Goal: Task Accomplishment & Management: Manage account settings

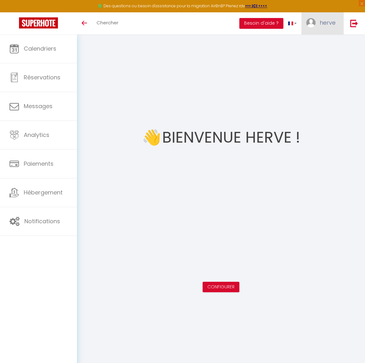
click at [324, 23] on span "herve" at bounding box center [328, 23] width 16 height 8
click at [317, 45] on link "Paramètres" at bounding box center [318, 44] width 47 height 11
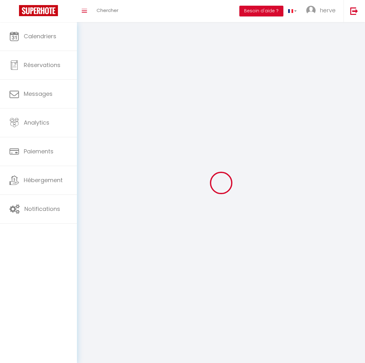
select select "fr"
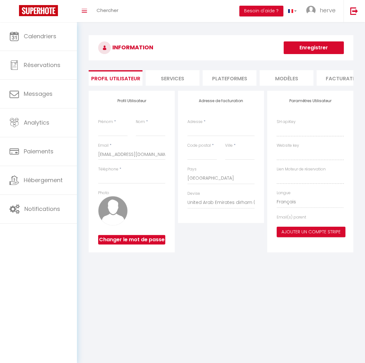
type input "herve"
type input "cayard"
type input "[PHONE_NUMBER]"
type input "116 Impasse de la Tournette"
type input "74370"
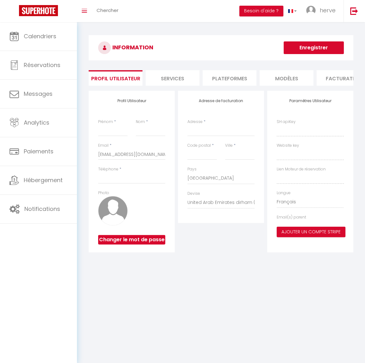
type input "Argonay"
select select "1"
select select "28"
type input "udZmUX7liUi0e5svrNlDzL1fY"
type input "vg3SM3UW1VZZiIKpjLkAUWKVQ"
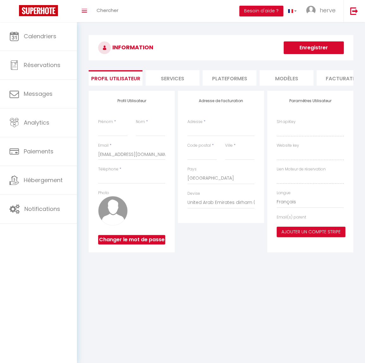
type input "[URL][DOMAIN_NAME]"
type input "m4WbFfUDuz7Nc83t"
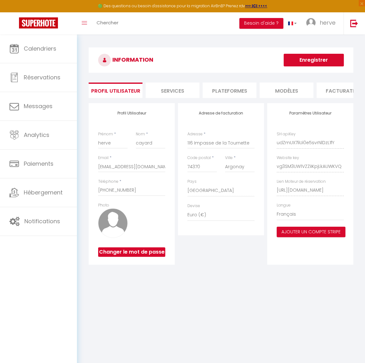
click at [224, 88] on li "Plateformes" at bounding box center [230, 91] width 54 height 16
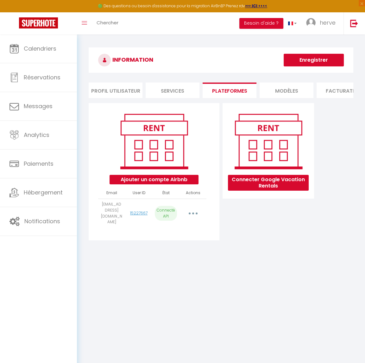
click at [173, 92] on li "Services" at bounding box center [173, 91] width 54 height 16
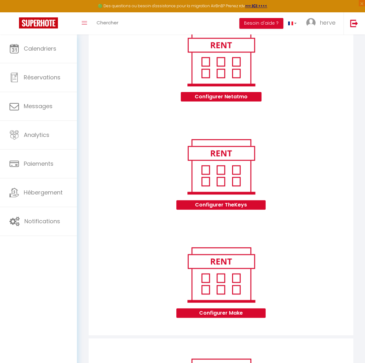
scroll to position [94, 0]
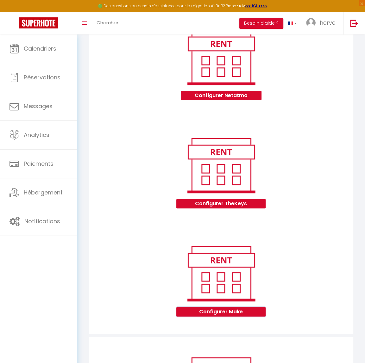
click at [238, 315] on button "Configurer Make" at bounding box center [220, 311] width 89 height 9
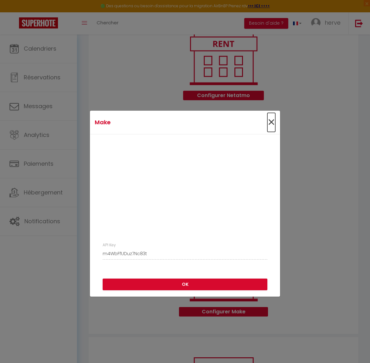
click at [269, 124] on span "×" at bounding box center [271, 122] width 8 height 19
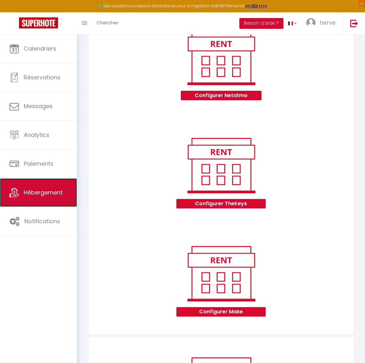
click at [32, 191] on span "Hébergement" at bounding box center [43, 193] width 39 height 8
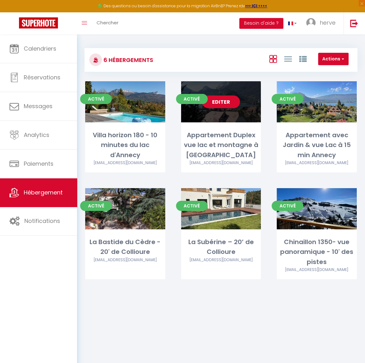
click at [221, 103] on link "Editer" at bounding box center [221, 102] width 38 height 13
select select "3"
select select "2"
select select "1"
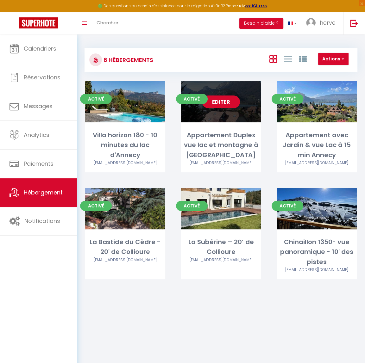
select select "28"
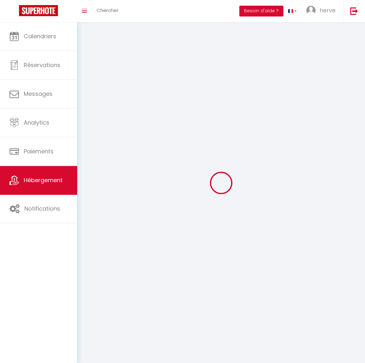
select select
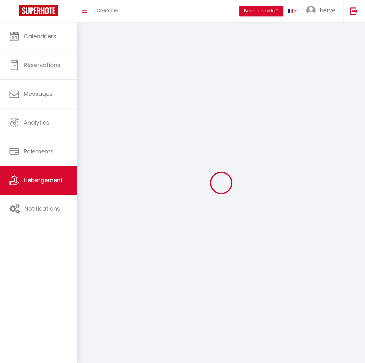
select select
checkbox input "false"
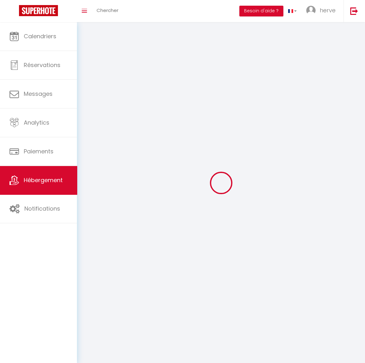
select select
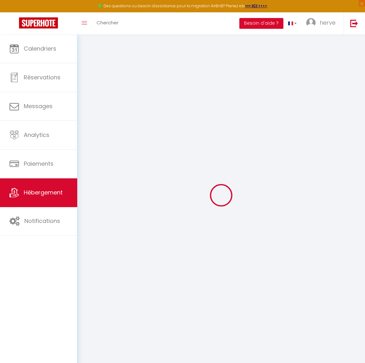
select select
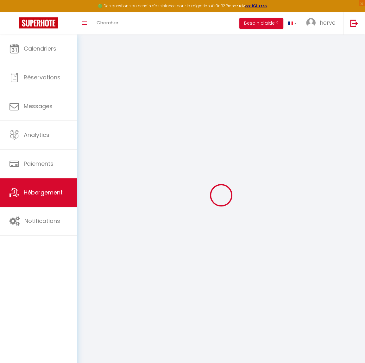
select select
checkbox input "false"
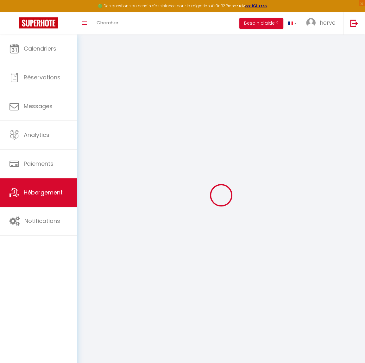
select select
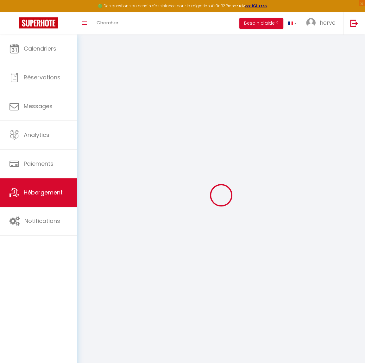
select select
checkbox input "false"
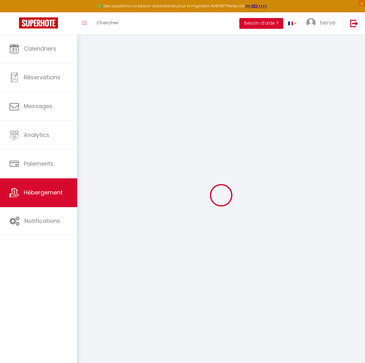
checkbox input "false"
select select
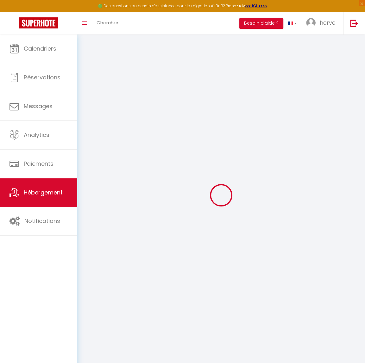
select select
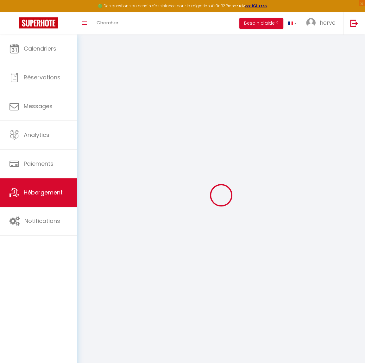
checkbox input "false"
select select
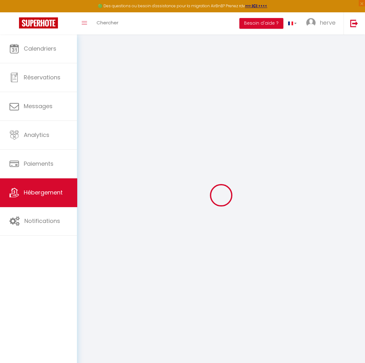
select select
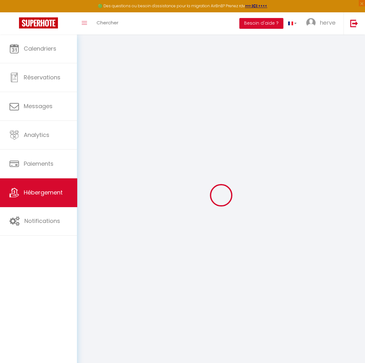
select select
checkbox input "false"
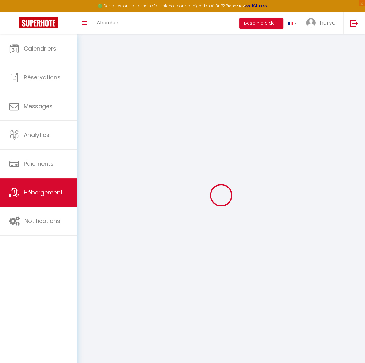
checkbox input "false"
select select
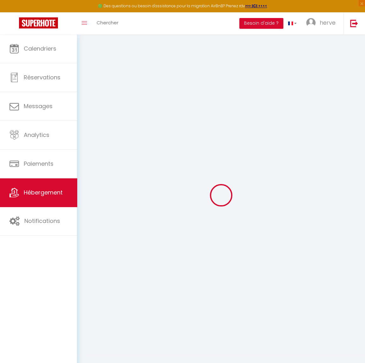
select select
checkbox input "false"
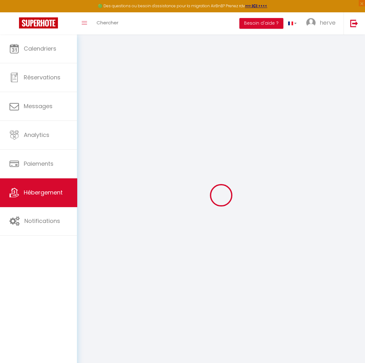
checkbox input "false"
select select
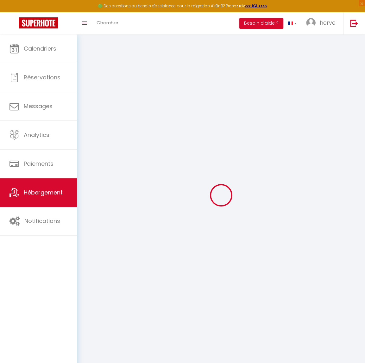
select select
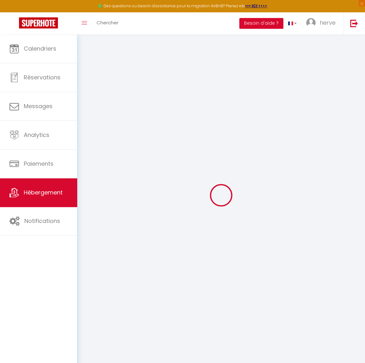
select select
checkbox input "false"
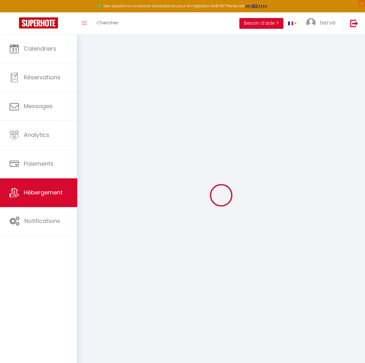
select select
type input "Appartement Duplex vue lac et montagne à [GEOGRAPHIC_DATA]"
type input "Flore"
select select "8"
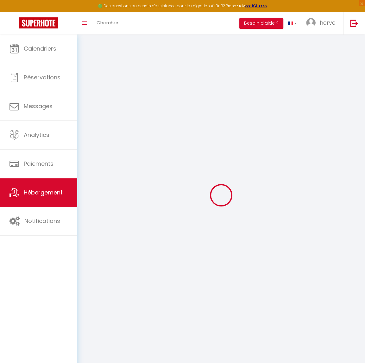
select select "3"
select select "2"
type input "350"
type input "135"
type input "10"
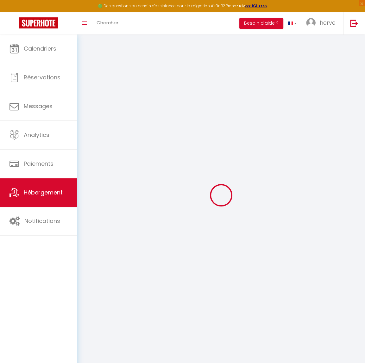
select select
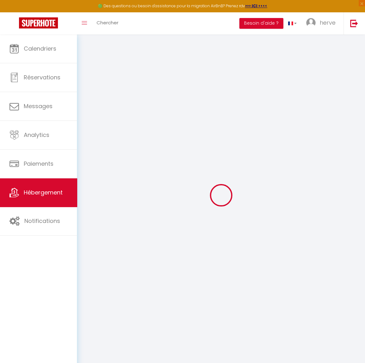
type input "[STREET_ADDRESS]"
type input "74290"
type input "Talloires-Montmin"
type input "[EMAIL_ADDRESS][DOMAIN_NAME]"
select select
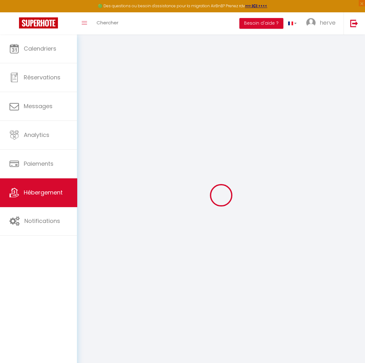
checkbox input "false"
type input "0"
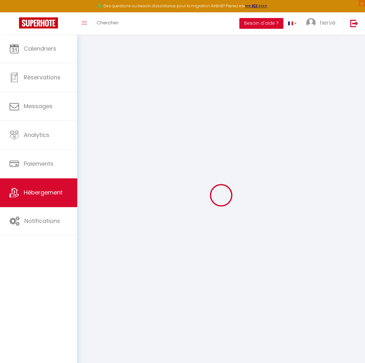
type input "0"
select select
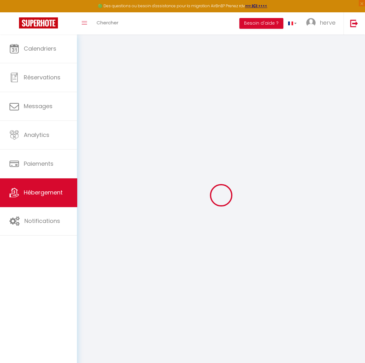
select select
checkbox input "false"
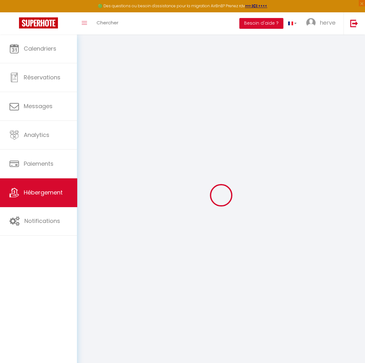
checkbox input "false"
select select
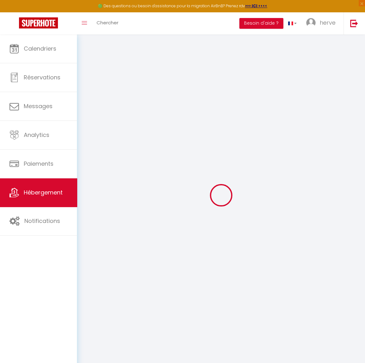
select select
checkbox input "false"
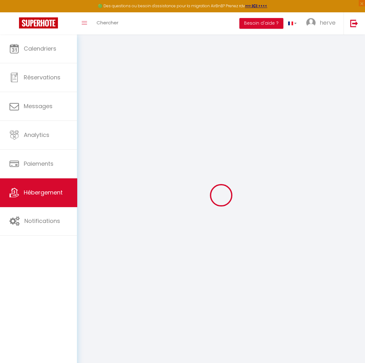
checkbox input "false"
select select
checkbox input "false"
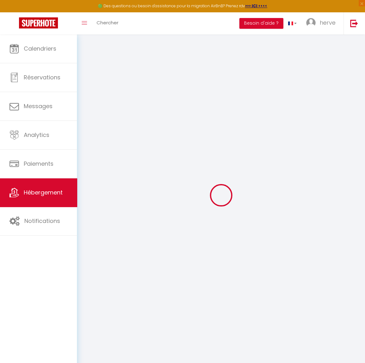
checkbox input "false"
select select "17:00"
select select "23:45"
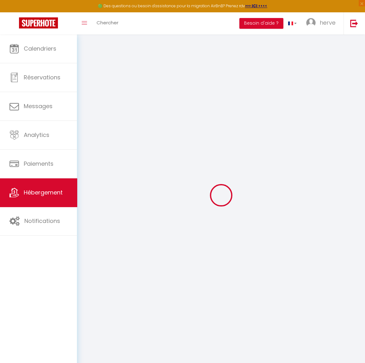
select select "10:00"
select select "30"
select select "120"
select select
checkbox input "false"
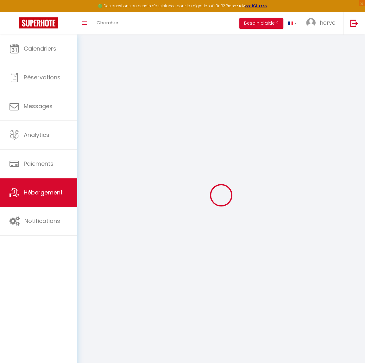
checkbox input "false"
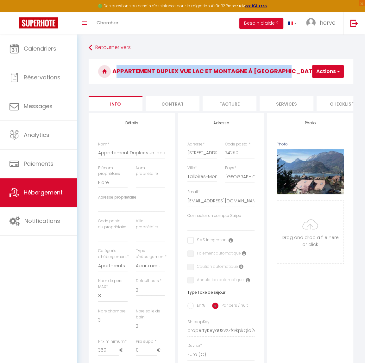
drag, startPoint x: 114, startPoint y: 72, endPoint x: 281, endPoint y: 78, distance: 166.9
click at [281, 78] on h3 "Appartement Duplex vue lac et montagne à [GEOGRAPHIC_DATA]" at bounding box center [221, 71] width 265 height 25
copy h3 "Appartement Duplex vue lac et montagne à [GEOGRAPHIC_DATA]"
click at [47, 191] on span "Hébergement" at bounding box center [43, 193] width 39 height 8
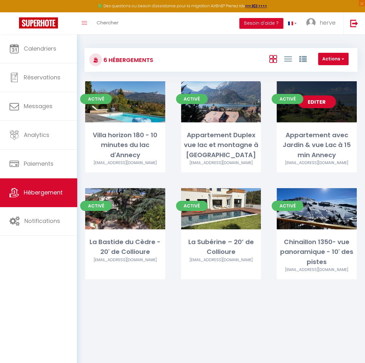
click at [317, 100] on link "Editer" at bounding box center [317, 102] width 38 height 13
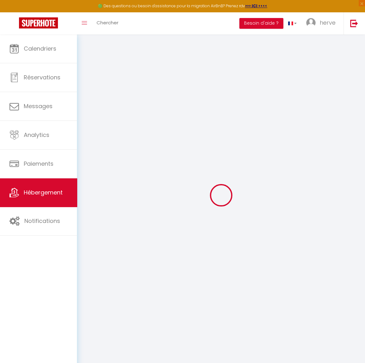
select select
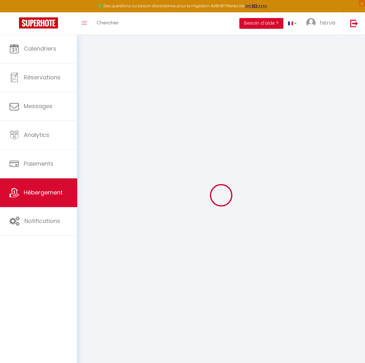
select select
checkbox input "false"
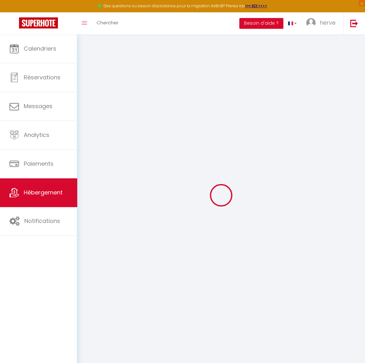
select select
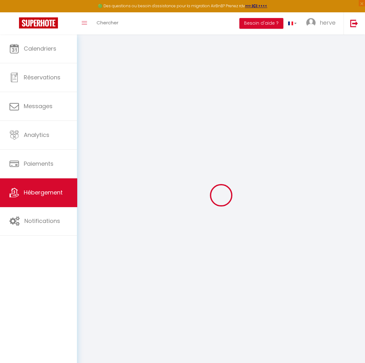
select select
checkbox input "false"
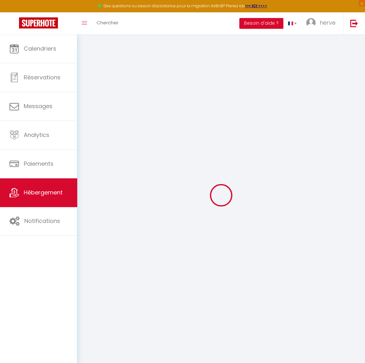
select select
checkbox input "false"
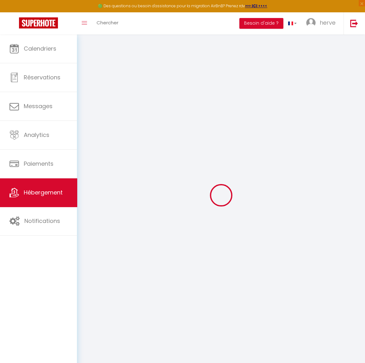
select select "17:00"
select select "23:45"
select select "10:00"
select select "30"
select select "120"
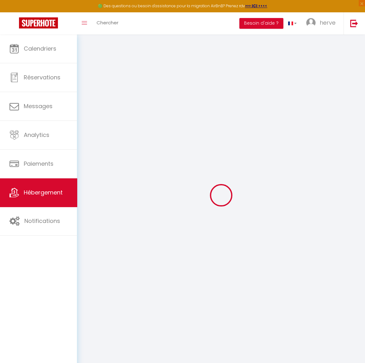
select select
checkbox input "false"
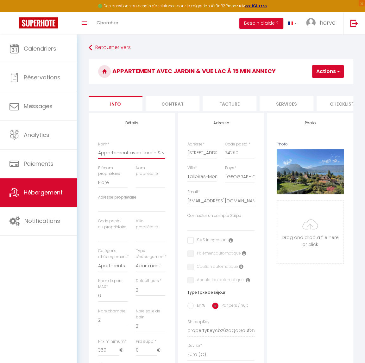
click at [129, 158] on input "Appartement avec Jardin & vue Lac à 15 min Annecy" at bounding box center [131, 152] width 67 height 11
click at [154, 157] on input "Appartement avec Jardin & vue Lac à 15 min Annecy" at bounding box center [131, 152] width 67 height 11
type input "Appartement avec Jardin & Vue Lac à 15 min Annecy"
select select
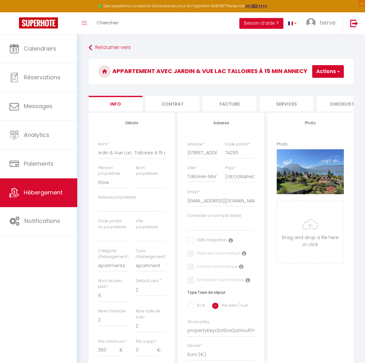
scroll to position [0, 0]
click at [328, 68] on button "Actions" at bounding box center [328, 71] width 32 height 13
click at [314, 86] on link "Enregistrer" at bounding box center [310, 85] width 68 height 8
click at [323, 72] on button "Actions" at bounding box center [328, 71] width 32 height 13
click at [300, 85] on input "Enregistrer" at bounding box center [293, 85] width 23 height 6
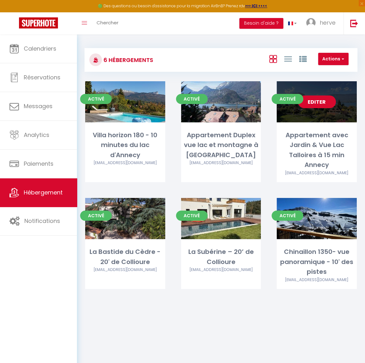
click at [321, 101] on link "Editer" at bounding box center [317, 102] width 38 height 13
click at [318, 100] on link "Editer" at bounding box center [317, 102] width 38 height 13
click at [314, 98] on link "Editer" at bounding box center [317, 102] width 38 height 13
click at [315, 105] on link "Editer" at bounding box center [317, 102] width 38 height 13
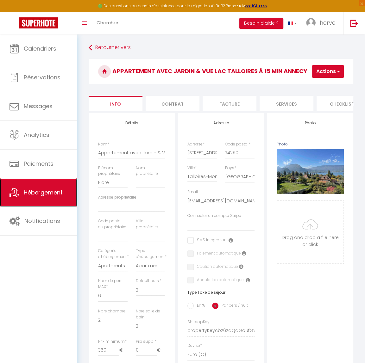
click at [43, 198] on link "Hébergement" at bounding box center [38, 193] width 77 height 28
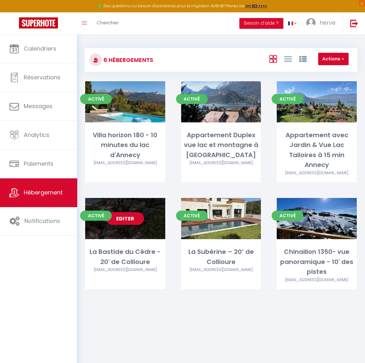
click at [130, 219] on link "Editer" at bounding box center [125, 218] width 38 height 13
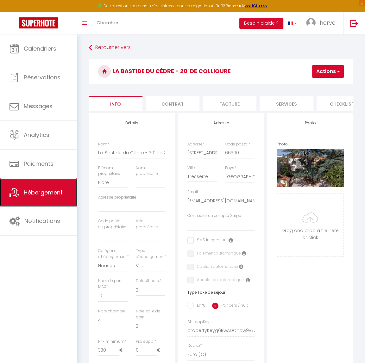
click at [35, 200] on link "Hébergement" at bounding box center [38, 193] width 77 height 28
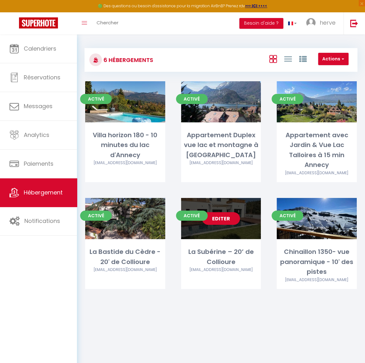
click at [223, 220] on link "Editer" at bounding box center [221, 218] width 38 height 13
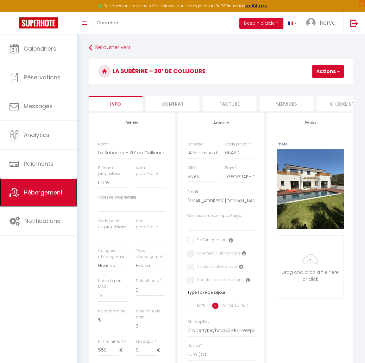
click at [39, 191] on span "Hébergement" at bounding box center [43, 193] width 39 height 8
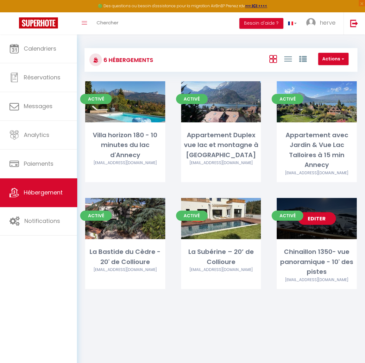
click at [324, 218] on link "Editer" at bounding box center [317, 218] width 38 height 13
click at [320, 218] on link "Editer" at bounding box center [317, 218] width 38 height 13
